Goal: Register for event/course

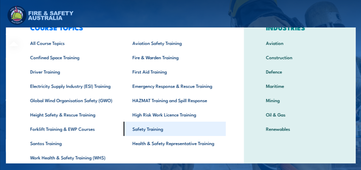
scroll to position [45, 0]
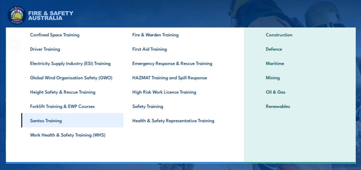
click at [50, 121] on link "Santos Training" at bounding box center [72, 120] width 102 height 14
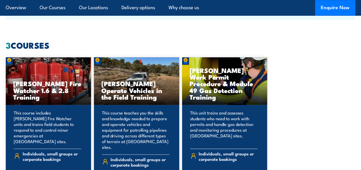
scroll to position [488, 0]
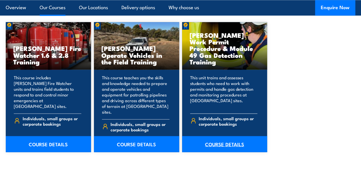
click at [218, 137] on link "COURSE DETAILS" at bounding box center [224, 144] width 85 height 16
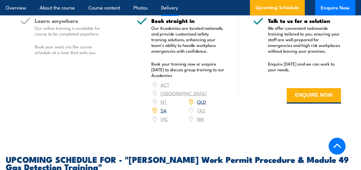
scroll to position [890, 0]
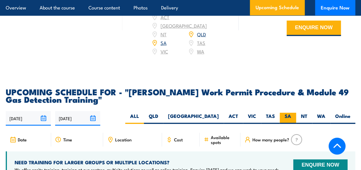
click at [288, 113] on label "SA" at bounding box center [287, 118] width 16 height 11
click at [291, 113] on input "SA" at bounding box center [293, 115] width 4 height 4
radio input "true"
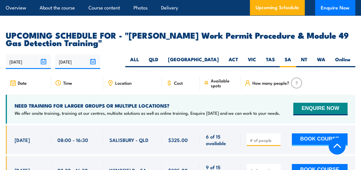
scroll to position [1004, 0]
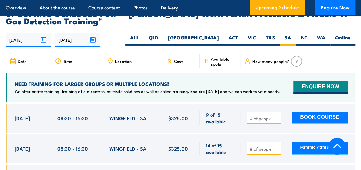
scroll to position [966, 0]
